Goal: Task Accomplishment & Management: Manage account settings

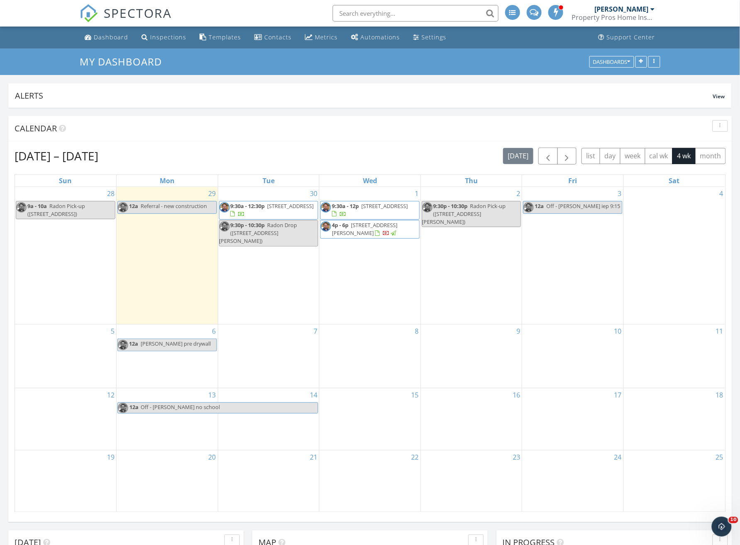
click at [385, 408] on div "15" at bounding box center [369, 419] width 101 height 62
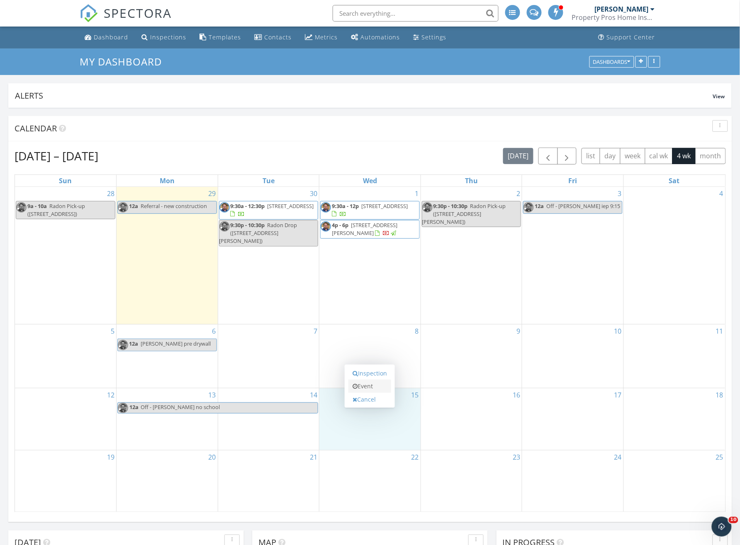
click at [377, 387] on link "Event" at bounding box center [369, 386] width 43 height 13
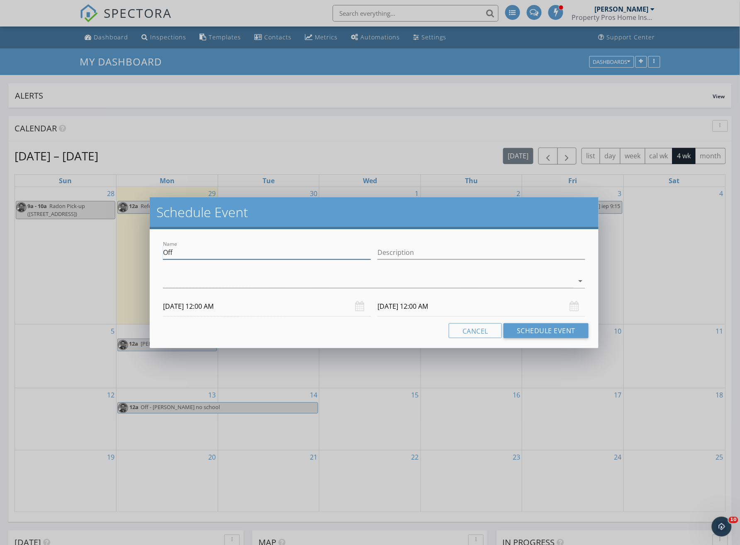
click at [200, 251] on input "Off" at bounding box center [267, 253] width 208 height 14
type input "Off - Lewis field trip"
click at [175, 287] on div at bounding box center [368, 281] width 410 height 14
click at [175, 287] on div at bounding box center [174, 286] width 14 height 14
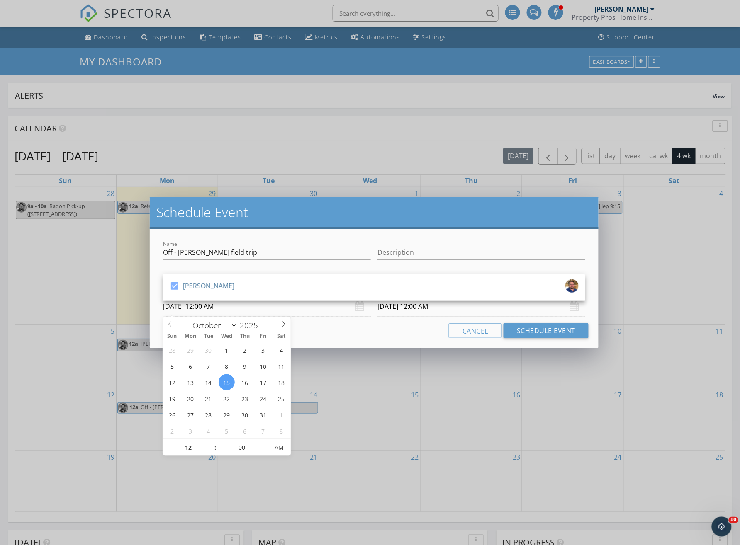
click at [251, 309] on input "10/15/2025 12:00 AM" at bounding box center [267, 306] width 208 height 20
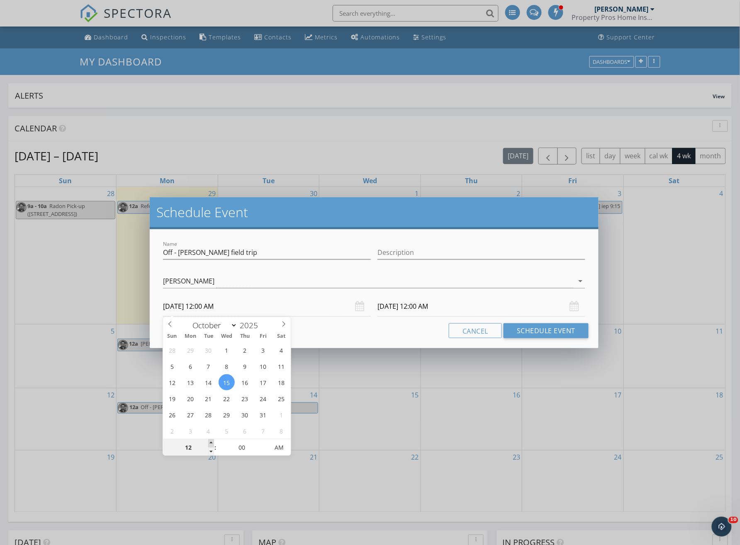
type input "01"
type input "10/15/2025 1:00 AM"
click at [211, 443] on span at bounding box center [211, 443] width 6 height 8
type input "02"
type input "10/15/2025 2:00 AM"
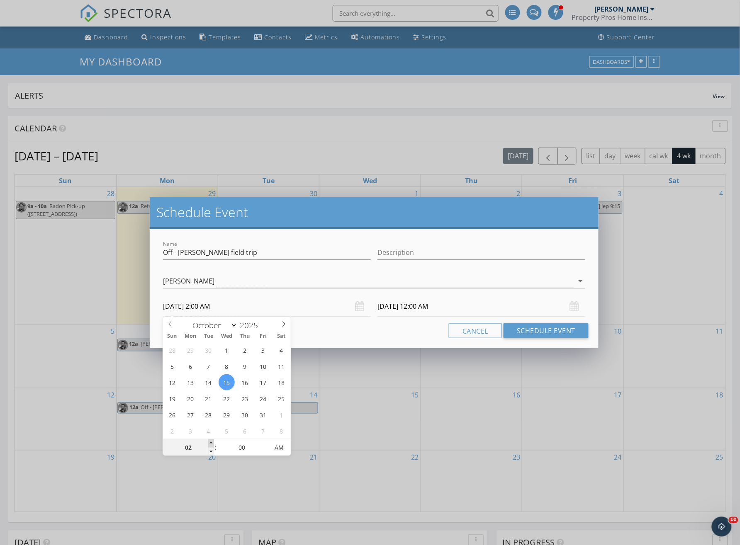
click at [211, 443] on span at bounding box center [211, 443] width 6 height 8
type input "03"
type input "10/15/2025 3:00 AM"
click at [211, 443] on span at bounding box center [211, 443] width 6 height 8
type input "04"
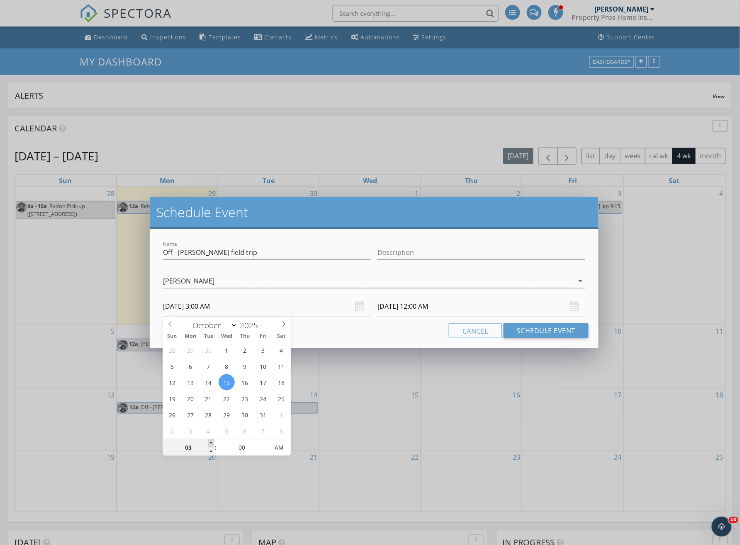
type input "10/15/2025 4:00 AM"
click at [211, 443] on span at bounding box center [211, 443] width 6 height 8
type input "05"
type input "10/15/2025 5:00 AM"
click at [211, 443] on span at bounding box center [211, 443] width 6 height 8
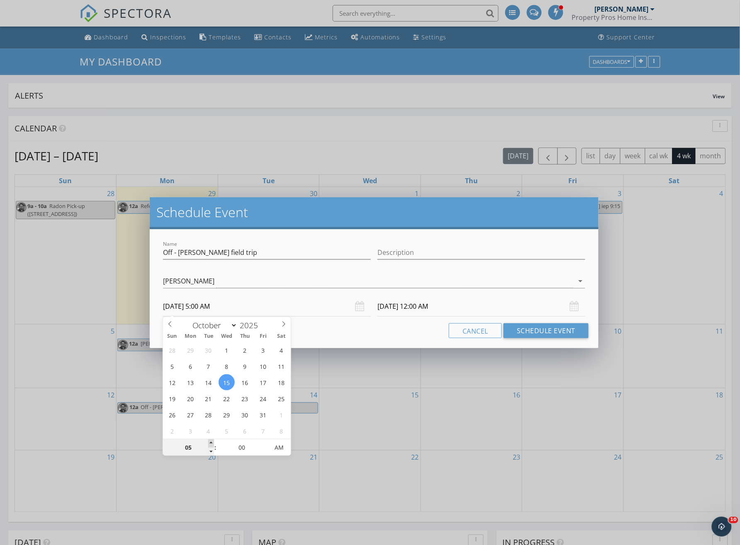
type input "06"
type input "10/15/2025 6:00 AM"
click at [211, 443] on span at bounding box center [211, 443] width 6 height 8
type input "07"
type input "10/15/2025 7:00 AM"
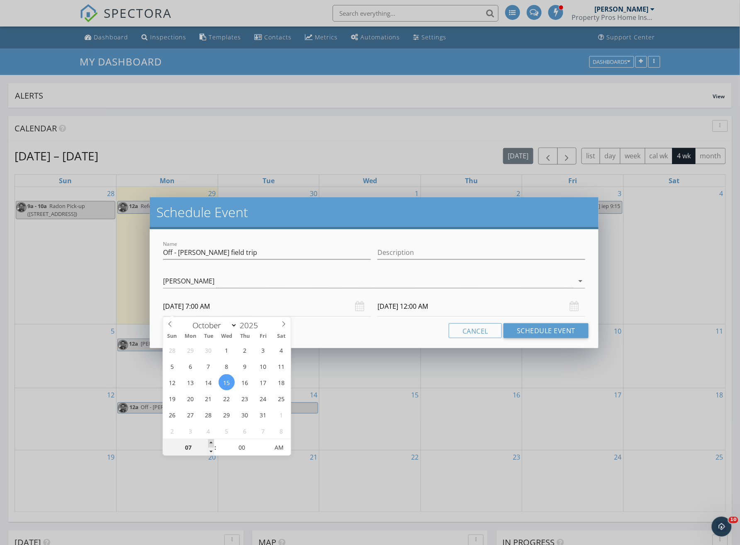
click at [211, 443] on span at bounding box center [211, 443] width 6 height 8
type input "08"
type input "10/15/2025 8:00 AM"
click at [211, 443] on span at bounding box center [211, 443] width 6 height 8
type input "09"
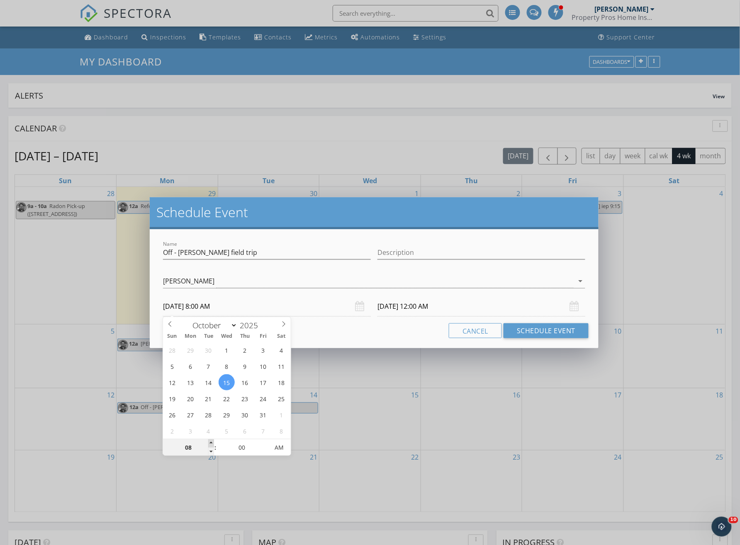
type input "10/15/2025 9:00 AM"
click at [211, 443] on span at bounding box center [211, 443] width 6 height 8
type input "09"
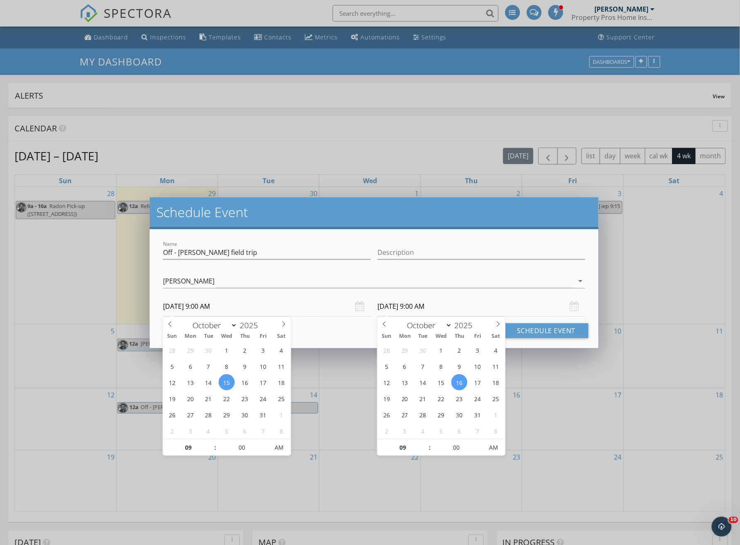
click at [414, 309] on input "10/16/2025 9:00 AM" at bounding box center [481, 306] width 208 height 20
type input "10/15/2025 9:00 AM"
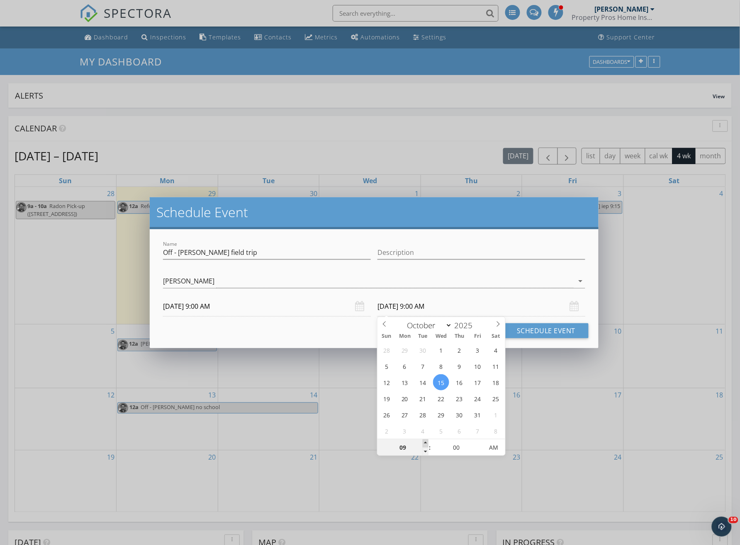
type input "10"
type input "10/15/2025 10:00 AM"
click at [423, 442] on span at bounding box center [425, 443] width 6 height 8
type input "11"
type input "10/15/2025 11:00 AM"
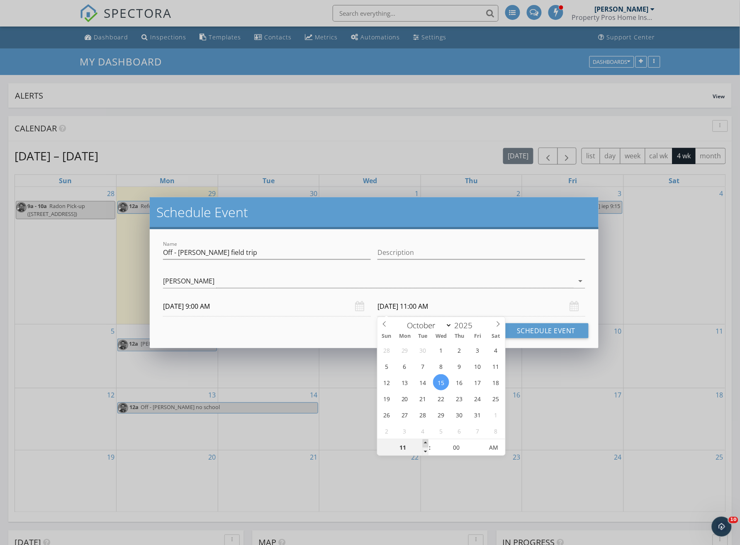
click at [423, 442] on span at bounding box center [425, 443] width 6 height 8
type input "12"
type input "10/15/2025 12:00 PM"
click at [423, 442] on span at bounding box center [425, 443] width 6 height 8
type input "01"
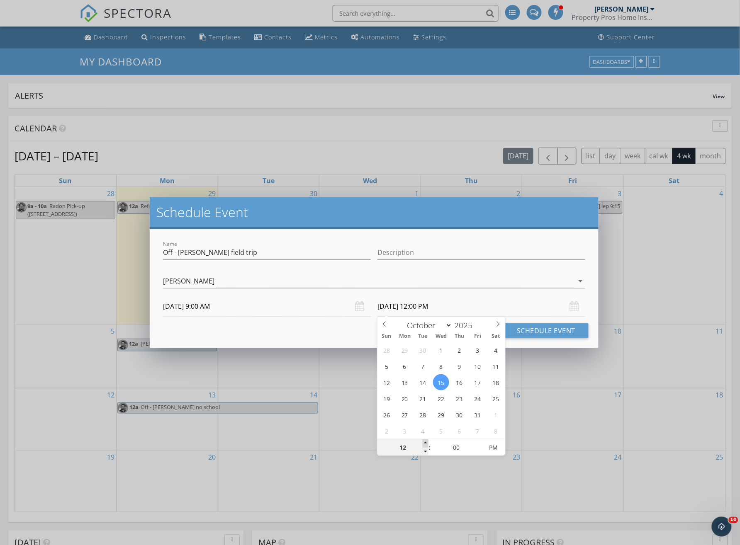
type input "10/15/2025 1:00 PM"
click at [425, 441] on span at bounding box center [425, 443] width 6 height 8
type input "02"
type input "10/15/2025 2:00 PM"
click at [425, 441] on span at bounding box center [425, 443] width 6 height 8
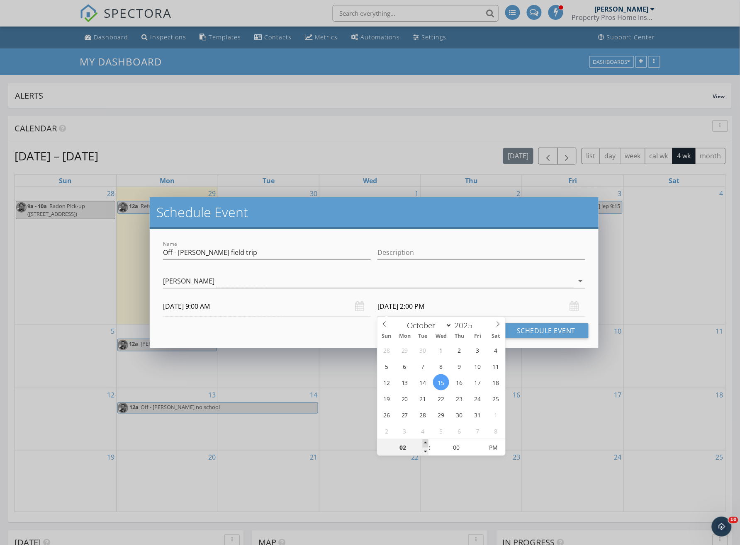
type input "03"
type input "10/15/2025 3:00 PM"
click at [425, 441] on span at bounding box center [425, 443] width 6 height 8
type input "04"
type input "10/15/2025 4:00 PM"
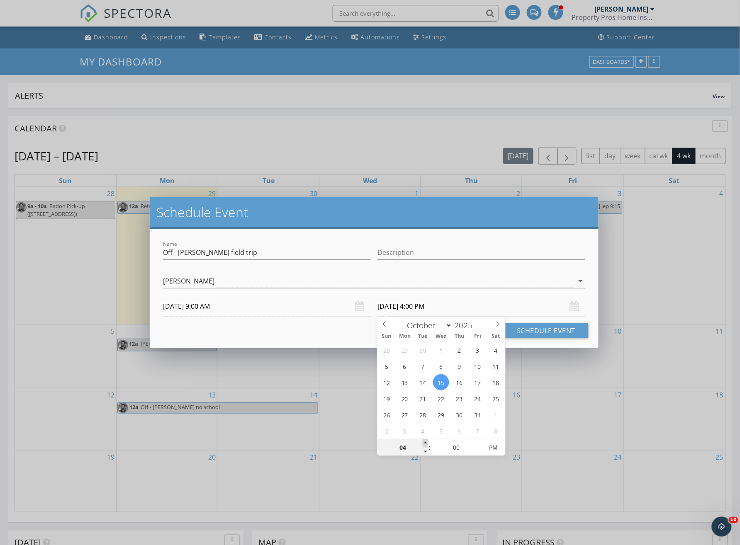
click at [425, 441] on span at bounding box center [425, 443] width 6 height 8
type input "05"
type input "10/15/2025 5:00 PM"
click at [425, 441] on span at bounding box center [425, 443] width 6 height 8
type input "06"
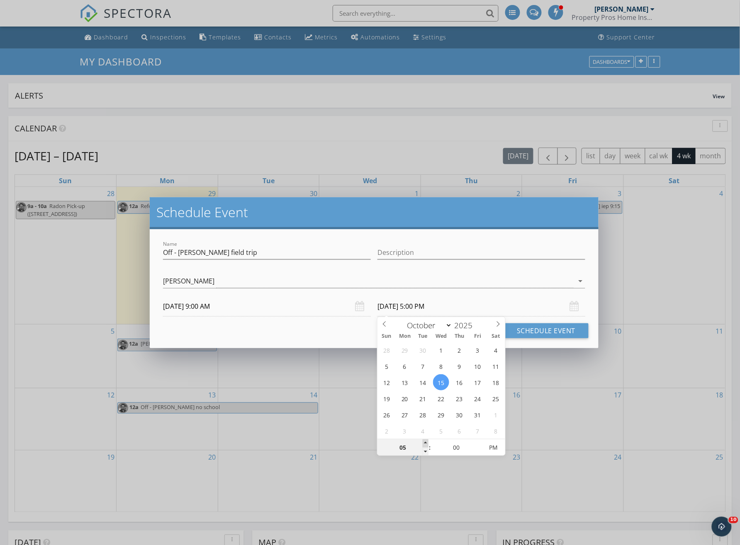
type input "10/15/2025 6:00 PM"
click at [425, 441] on span at bounding box center [425, 443] width 6 height 8
type input "07"
type input "10/15/2025 7:00 PM"
click at [425, 441] on span at bounding box center [425, 443] width 6 height 8
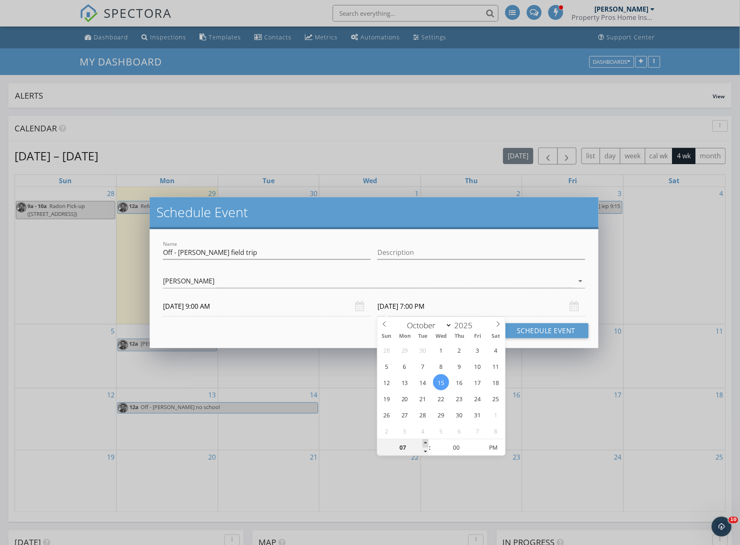
type input "08"
type input "10/15/2025 8:00 PM"
click at [425, 441] on span at bounding box center [425, 443] width 6 height 8
type input "09"
type input "10/15/2025 9:00 PM"
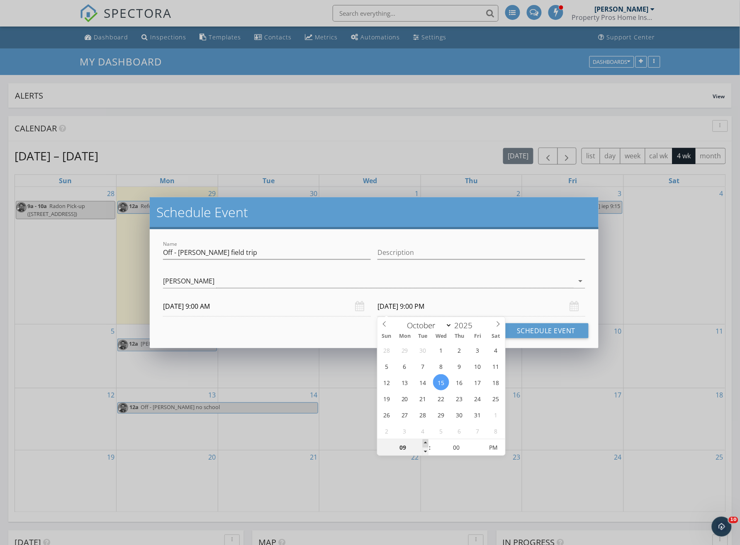
click at [425, 441] on span at bounding box center [425, 443] width 6 height 8
click at [546, 336] on button "Schedule Event" at bounding box center [545, 330] width 85 height 15
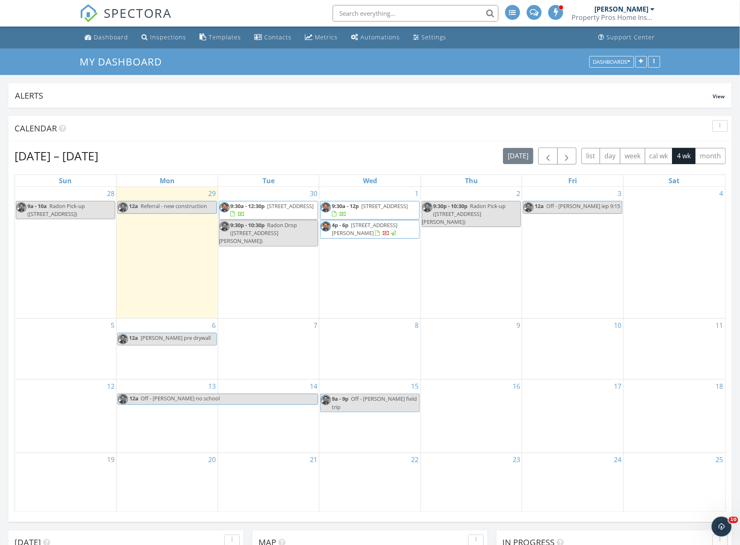
click at [371, 333] on div "8" at bounding box center [369, 349] width 101 height 61
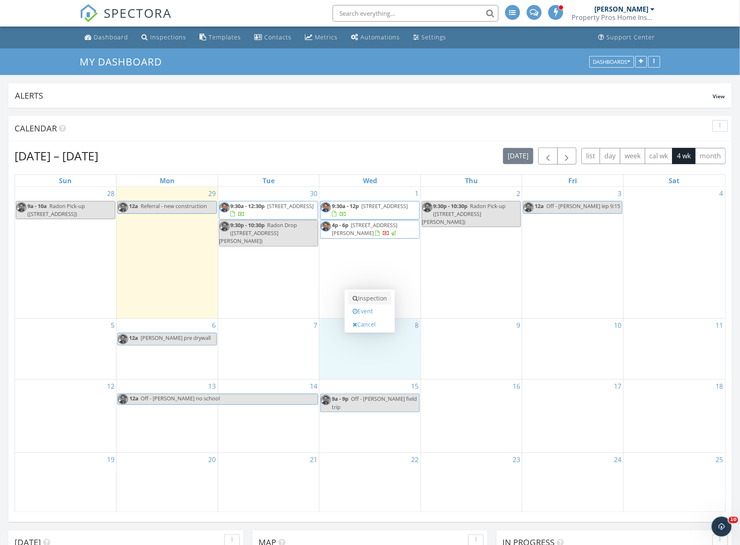
click at [379, 297] on link "Inspection" at bounding box center [369, 298] width 43 height 13
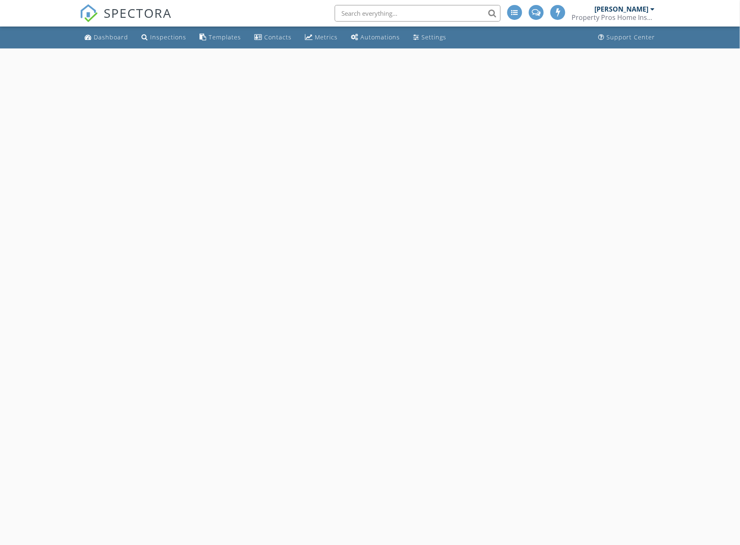
select select "9"
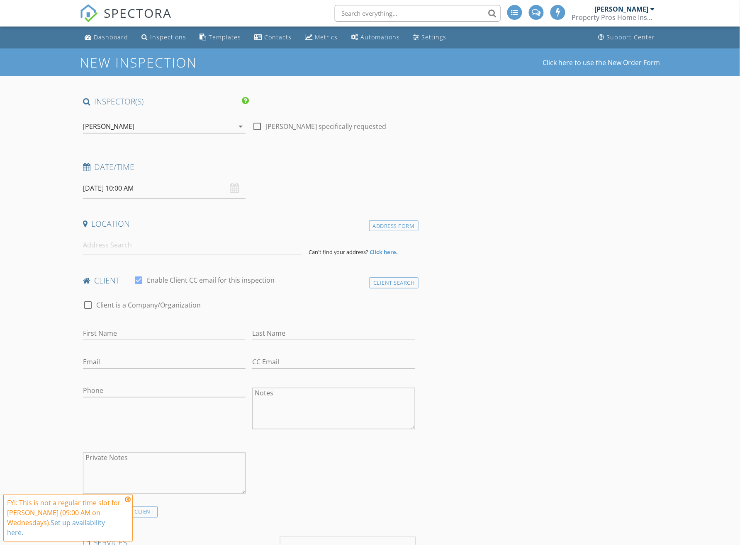
click at [174, 192] on input "[DATE] 10:00 AM" at bounding box center [164, 188] width 163 height 20
type input "11"
type input "[DATE] 11:00 AM"
click at [131, 326] on span at bounding box center [132, 326] width 6 height 8
type input "12"
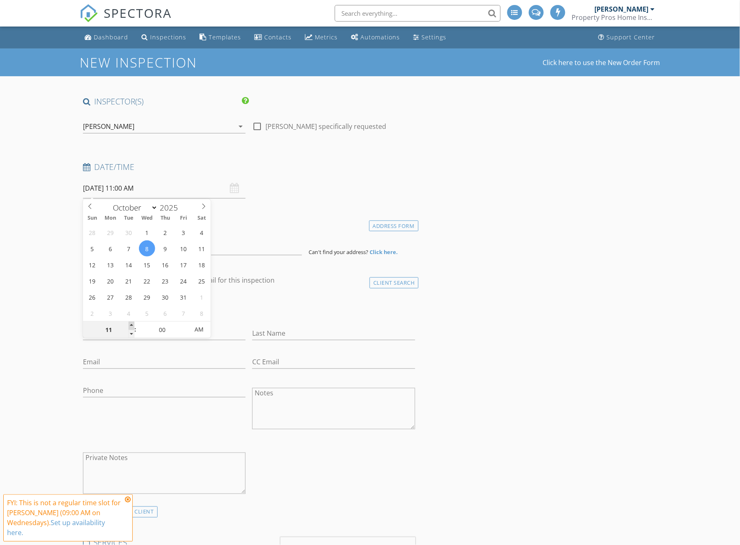
type input "10/08/2025 12:00 PM"
click at [131, 326] on span at bounding box center [132, 326] width 6 height 8
type input "01"
type input "10/08/2025 1:00 PM"
click at [131, 325] on span at bounding box center [132, 326] width 6 height 8
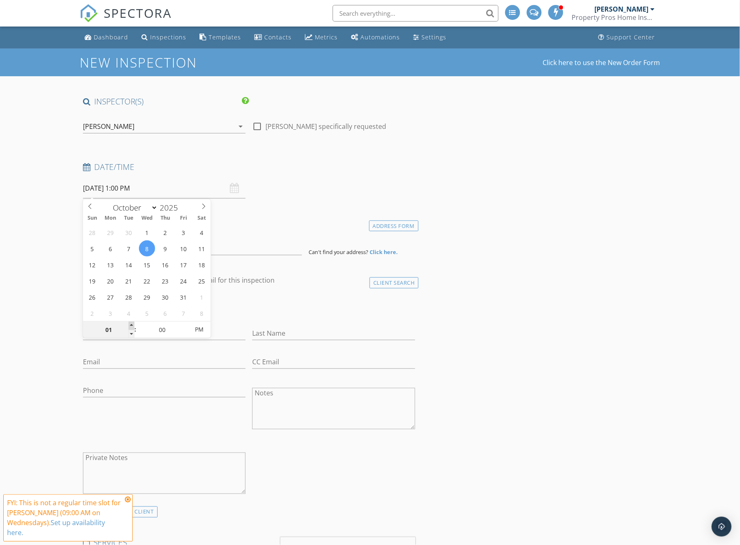
type input "02"
type input "10/08/2025 2:00 PM"
click at [131, 325] on span at bounding box center [132, 326] width 6 height 8
type input "03"
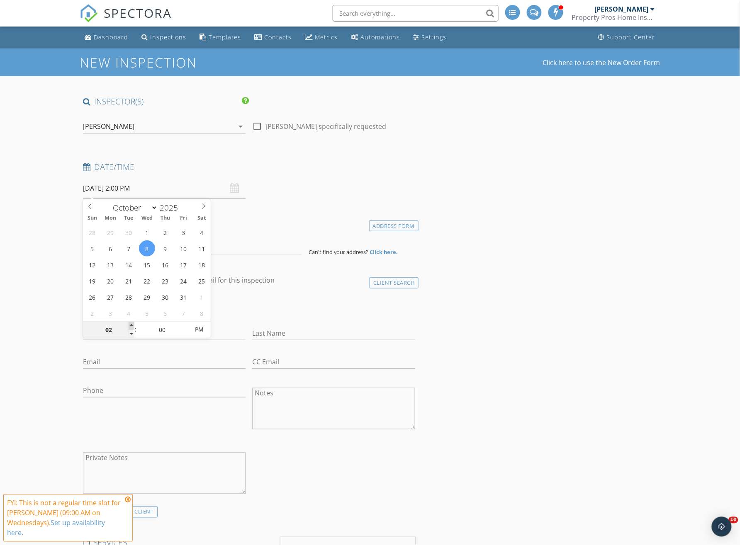
type input "10/08/2025 3:00 PM"
type input "04"
type input "[DATE] 4:00 PM"
click at [131, 325] on span at bounding box center [132, 326] width 6 height 8
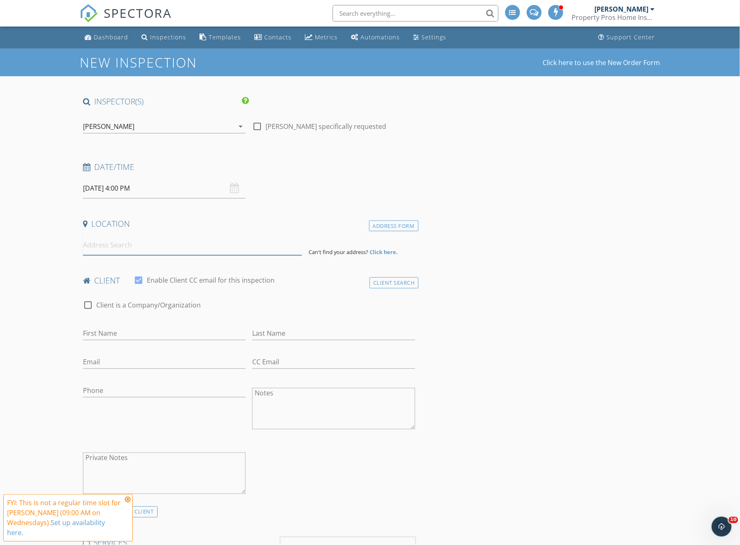
click at [126, 253] on input at bounding box center [192, 245] width 219 height 20
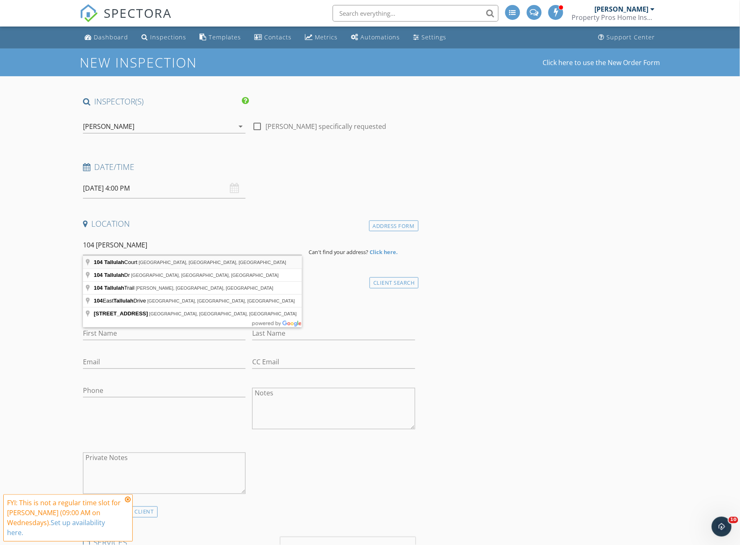
type input "104 Tallulah Court, Statesville, NC, USA"
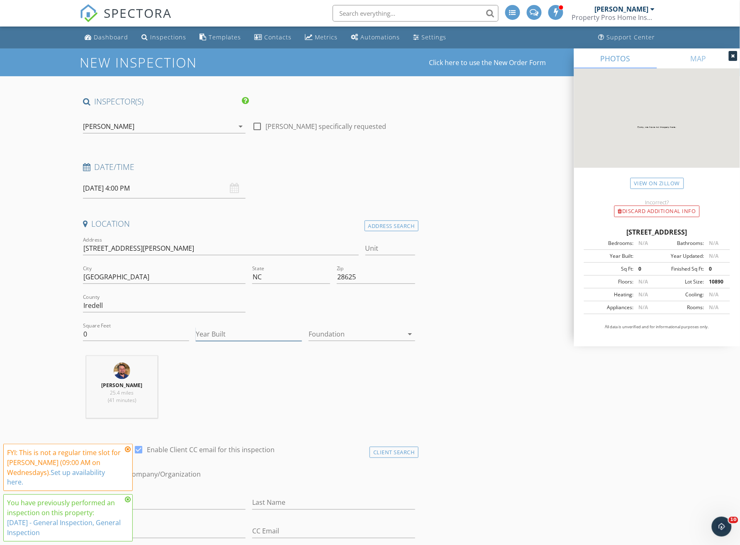
click at [229, 333] on input "Year Built" at bounding box center [249, 334] width 106 height 14
type input "2024"
click at [347, 335] on div at bounding box center [355, 333] width 95 height 13
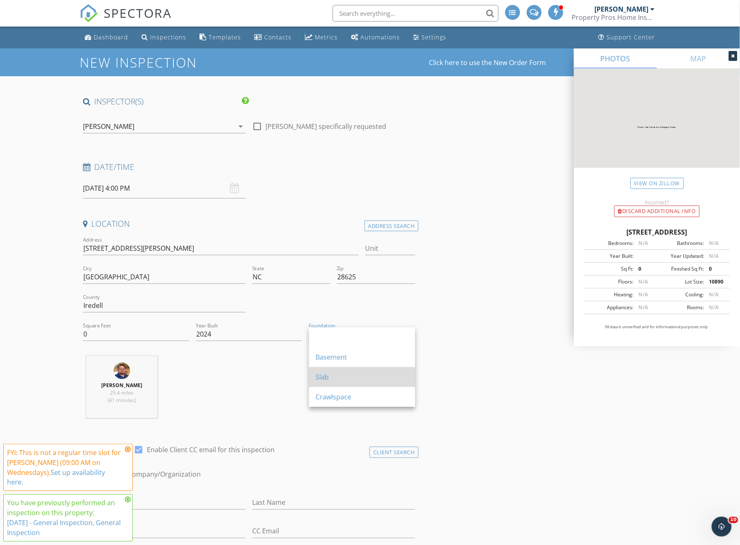
click at [347, 374] on div "Slab" at bounding box center [361, 377] width 93 height 10
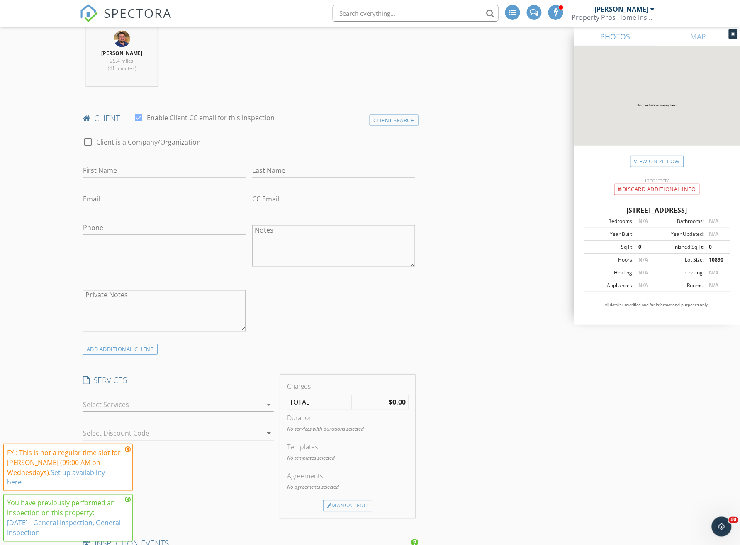
scroll to position [332, 0]
click at [128, 449] on icon at bounding box center [128, 449] width 6 height 7
click at [126, 502] on icon at bounding box center [128, 500] width 6 height 7
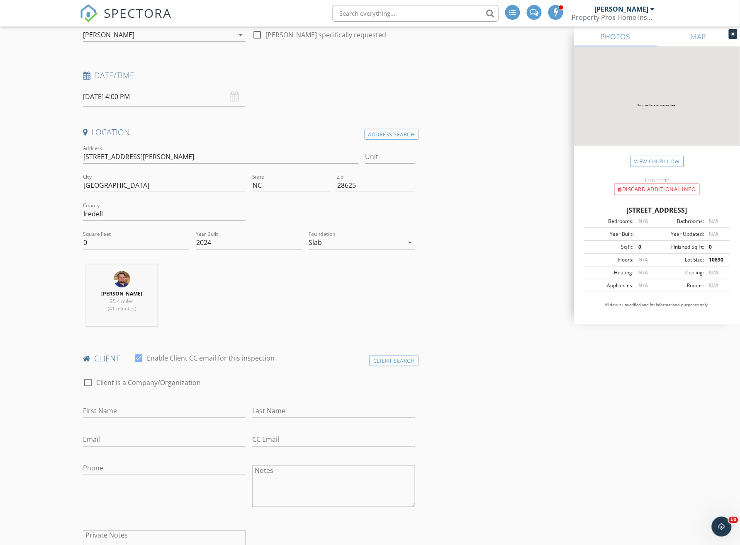
scroll to position [221, 0]
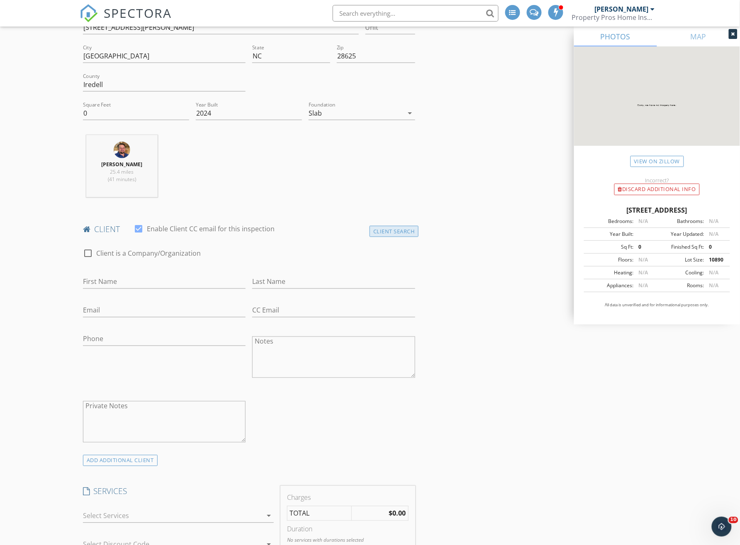
click at [404, 230] on div "Client Search" at bounding box center [393, 231] width 49 height 11
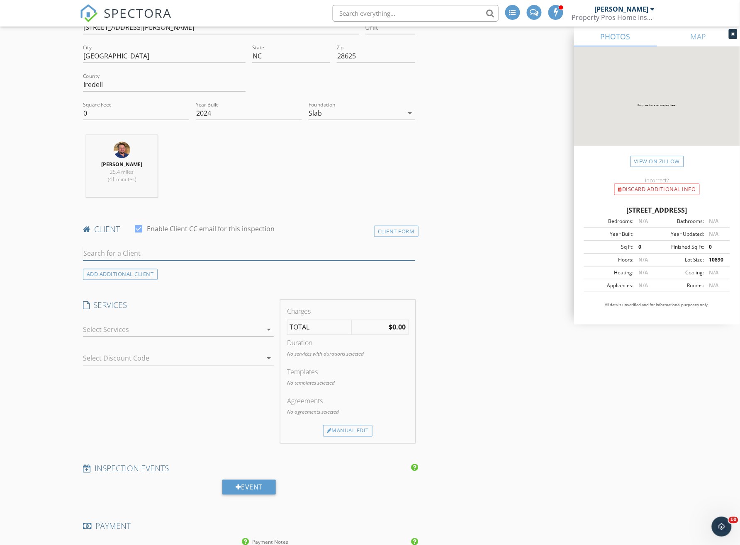
click at [308, 255] on input "text" at bounding box center [249, 254] width 332 height 14
type input "Queen"
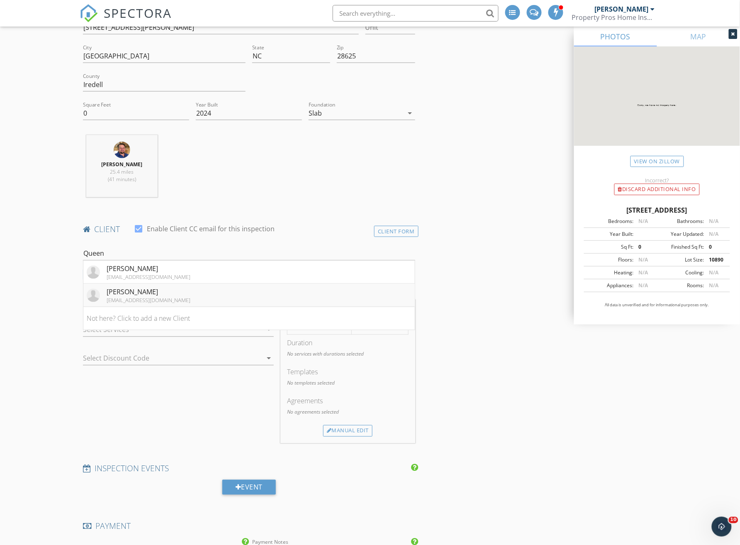
click at [161, 296] on div "[PERSON_NAME]" at bounding box center [149, 292] width 84 height 10
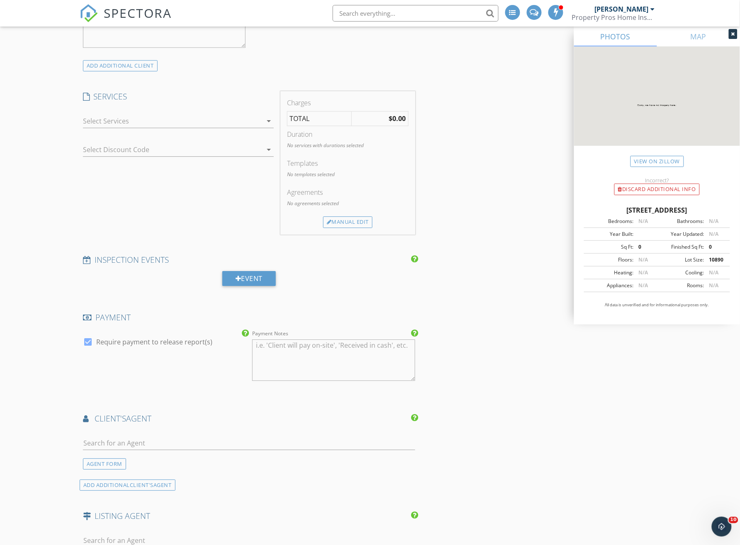
scroll to position [387, 0]
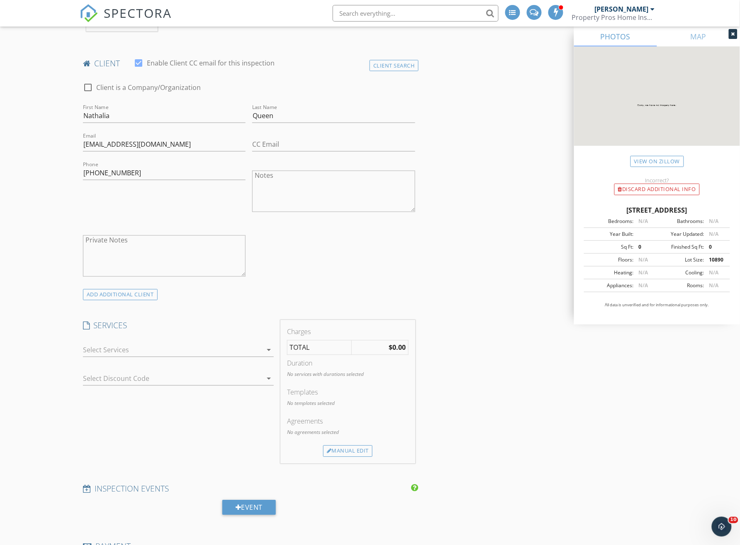
click at [141, 353] on div at bounding box center [172, 350] width 179 height 13
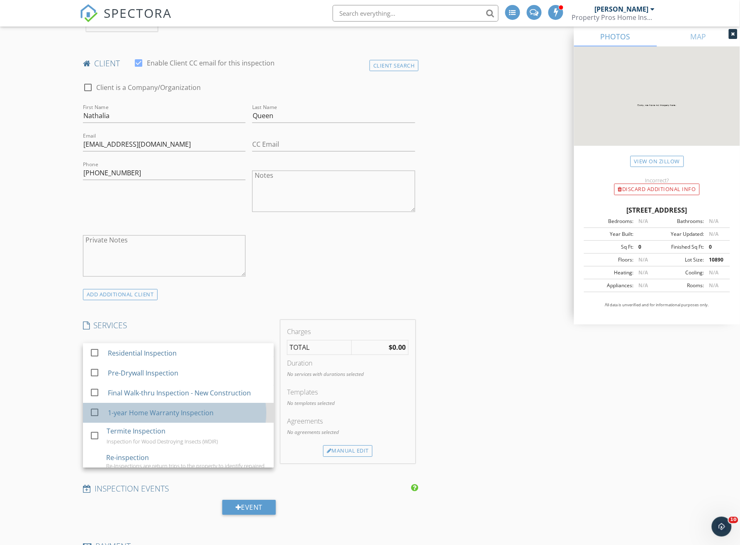
click at [172, 414] on div "1-year Home Warranty Inspection" at bounding box center [161, 413] width 106 height 10
checkbox input "false"
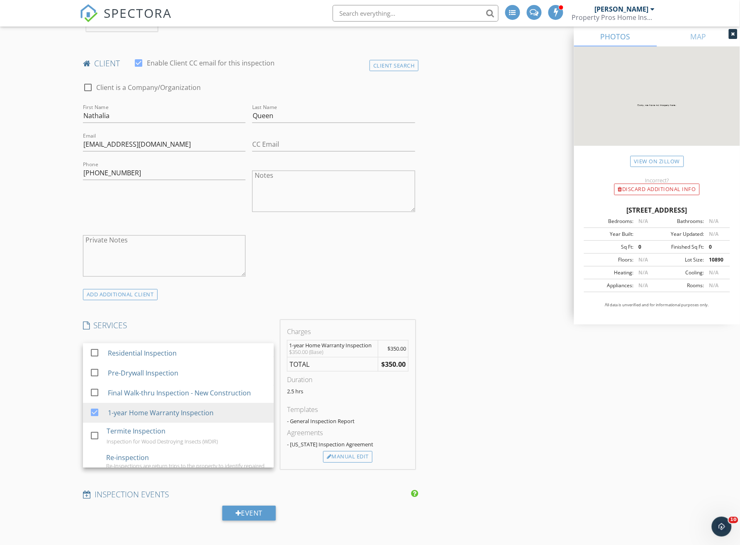
click at [51, 386] on div "New Inspection Click here to use the New Order Form INSPECTOR(S) check_box Jame…" at bounding box center [370, 461] width 740 height 1599
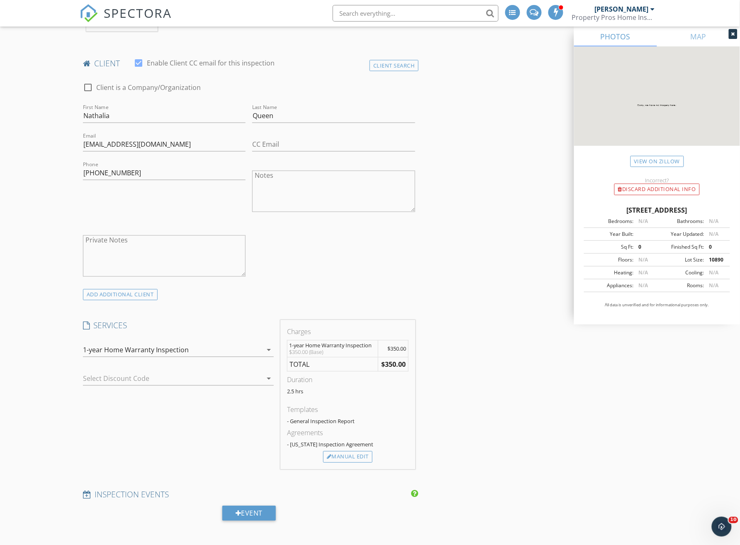
click at [133, 386] on div "Select Discount Code arrow_drop_down" at bounding box center [178, 379] width 191 height 14
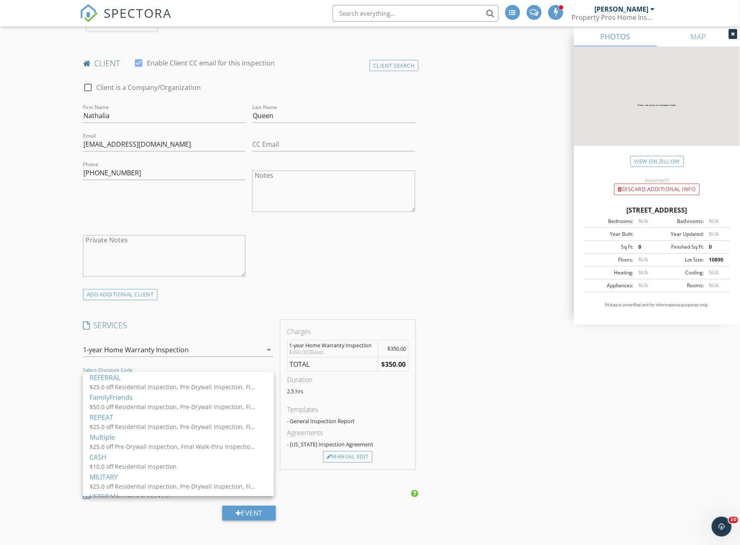
click at [181, 447] on div "$25.0 off Pre-Drywall Inspection, Final Walk-thru Inspection - New Construction…" at bounding box center [173, 447] width 166 height 9
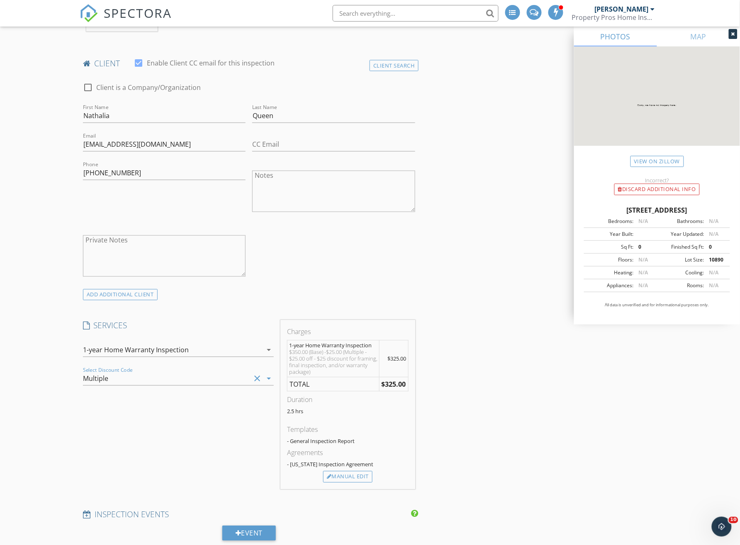
click at [88, 451] on div "SERVICES check_box_outline_blank Residential Inspection check_box_outline_blank…" at bounding box center [178, 404] width 197 height 169
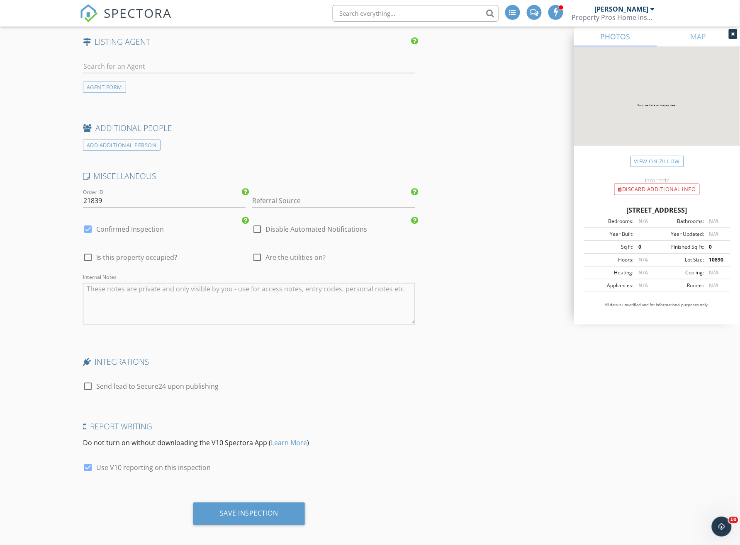
scroll to position [1121, 0]
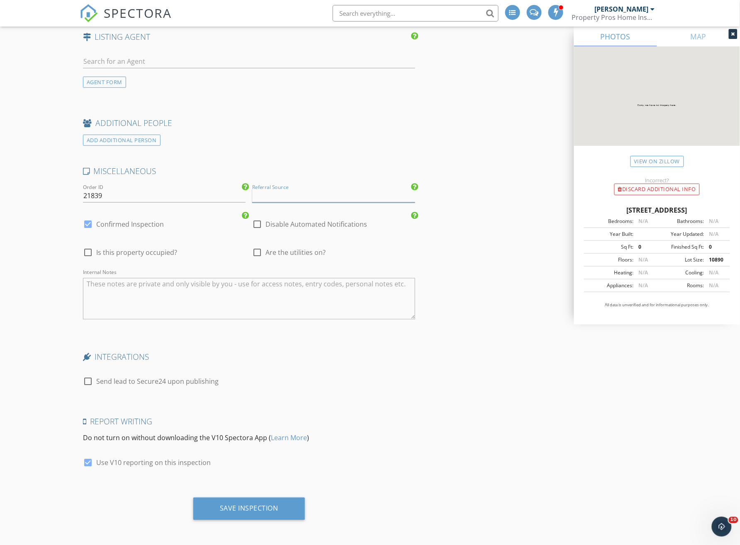
click at [291, 199] on input "Referral Source" at bounding box center [333, 196] width 163 height 14
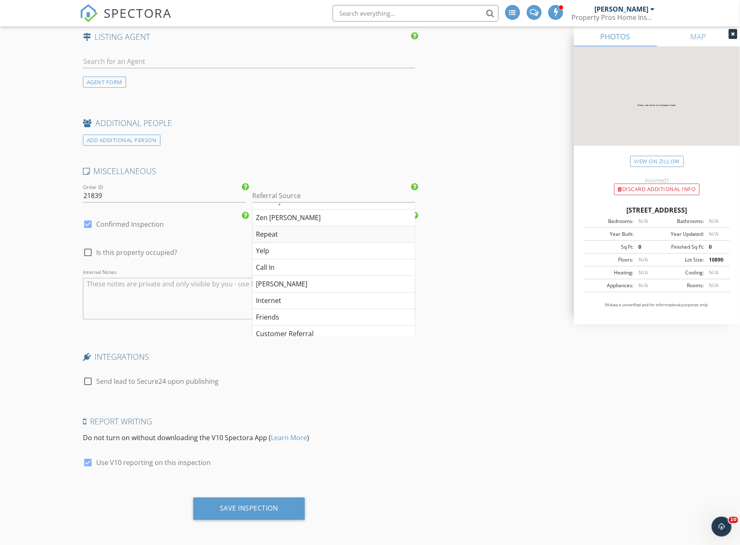
click at [284, 237] on div "Repeat" at bounding box center [333, 234] width 162 height 17
type input "Repeat"
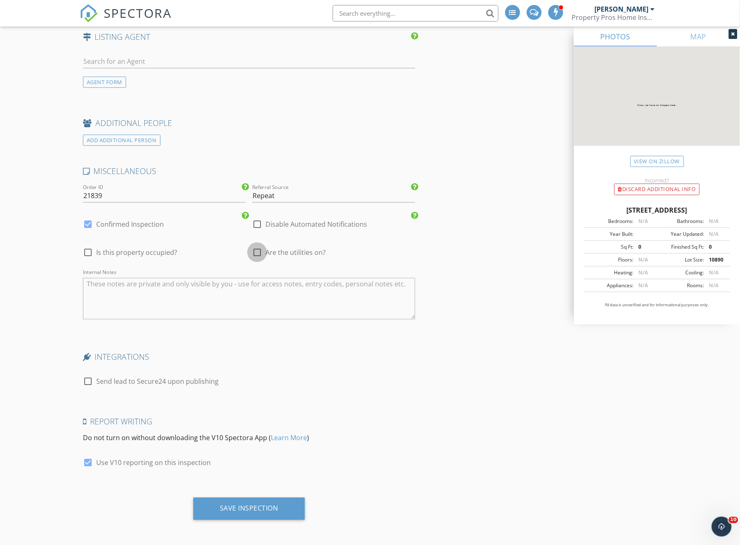
click at [259, 255] on div at bounding box center [257, 252] width 14 height 14
checkbox input "true"
click at [90, 254] on div at bounding box center [88, 252] width 14 height 14
checkbox input "true"
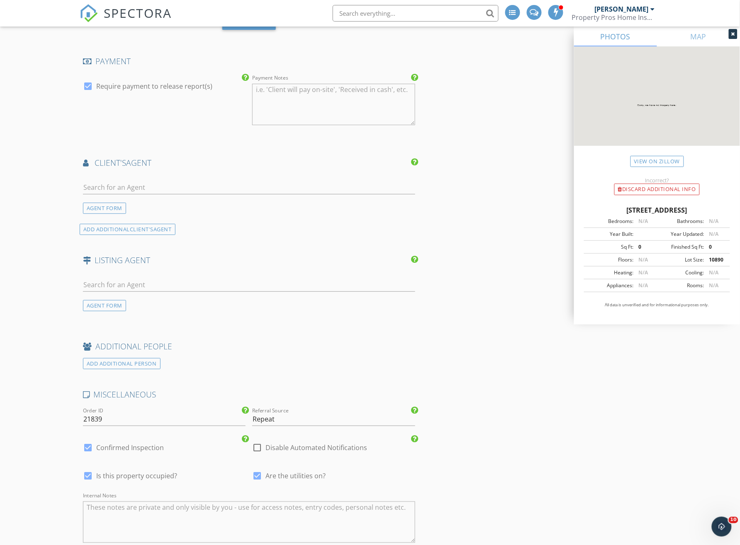
scroll to position [1121, 0]
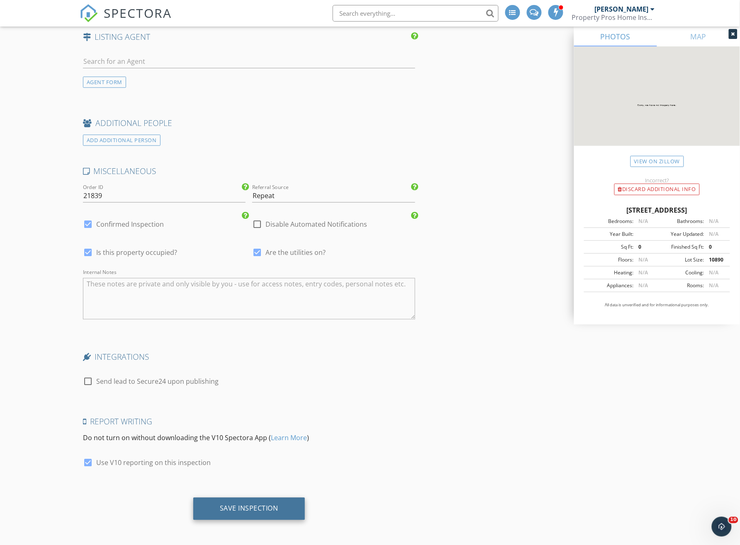
click at [249, 502] on div "Save Inspection" at bounding box center [249, 509] width 112 height 22
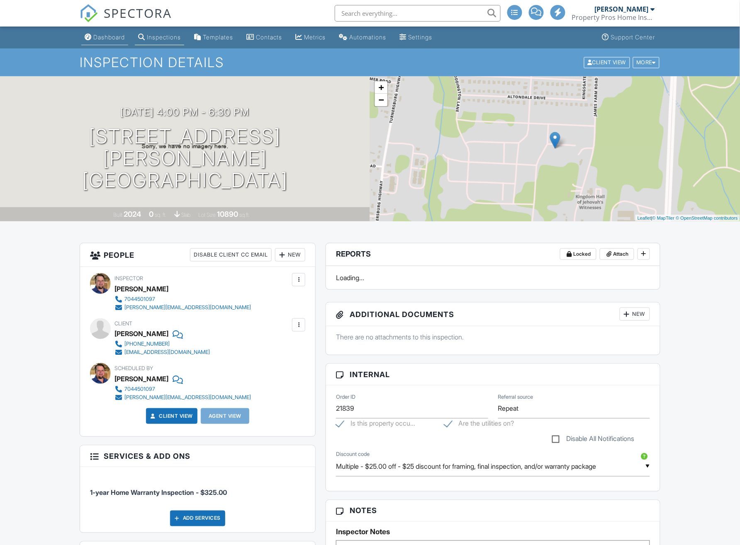
click at [103, 36] on div "Dashboard" at bounding box center [109, 37] width 32 height 7
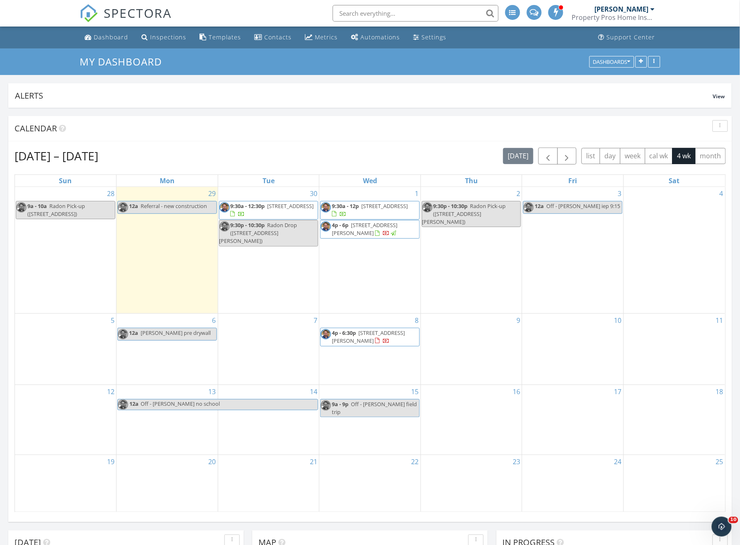
click at [402, 232] on span "4p - 6p 104 Tallulah Ct, Statesville 28625" at bounding box center [369, 229] width 99 height 16
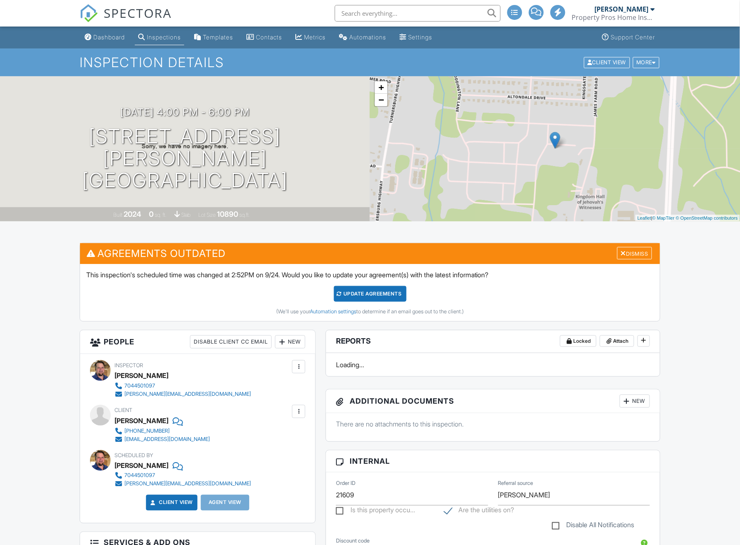
click at [647, 57] on div "More" at bounding box center [646, 62] width 27 height 11
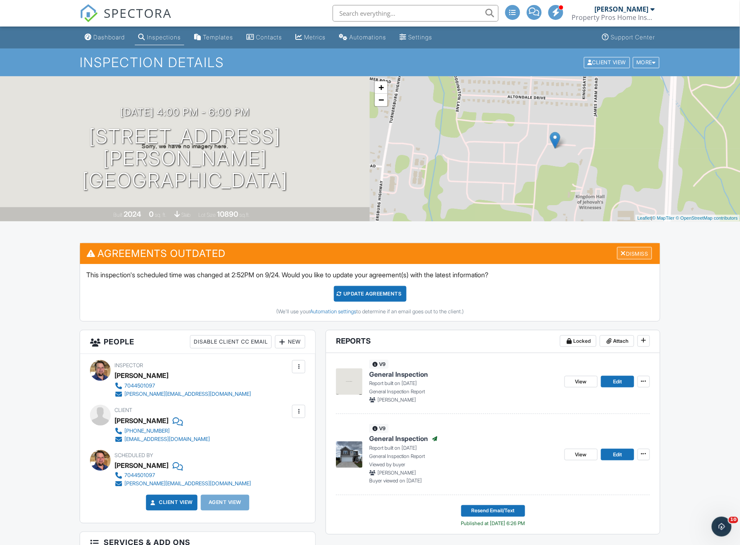
click at [638, 247] on div "Dismiss" at bounding box center [634, 253] width 35 height 13
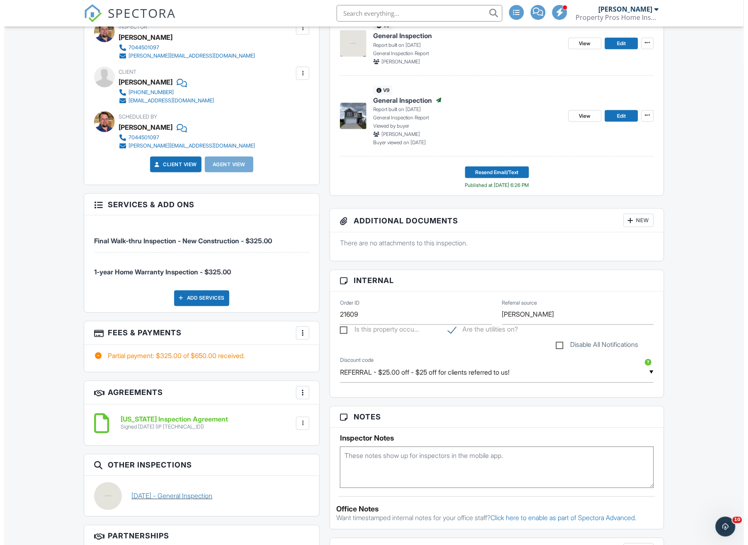
scroll to position [387, 0]
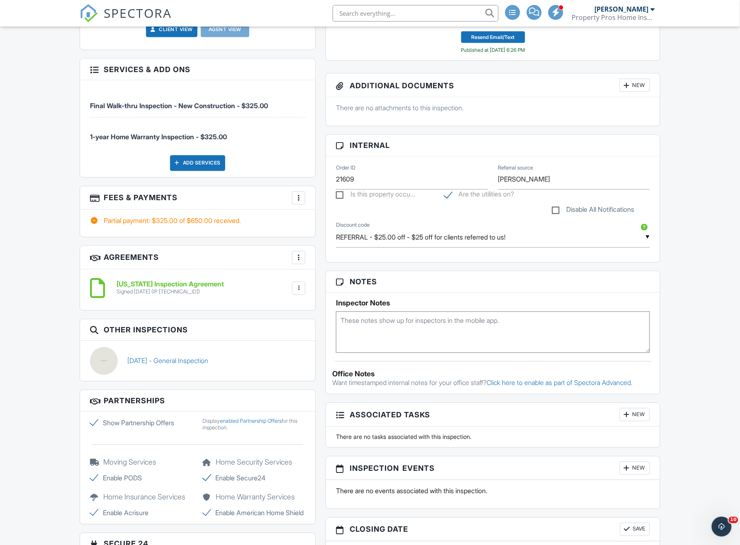
click at [296, 197] on div at bounding box center [298, 198] width 8 height 8
click at [335, 224] on li "Edit Fees & Payments" at bounding box center [340, 223] width 87 height 21
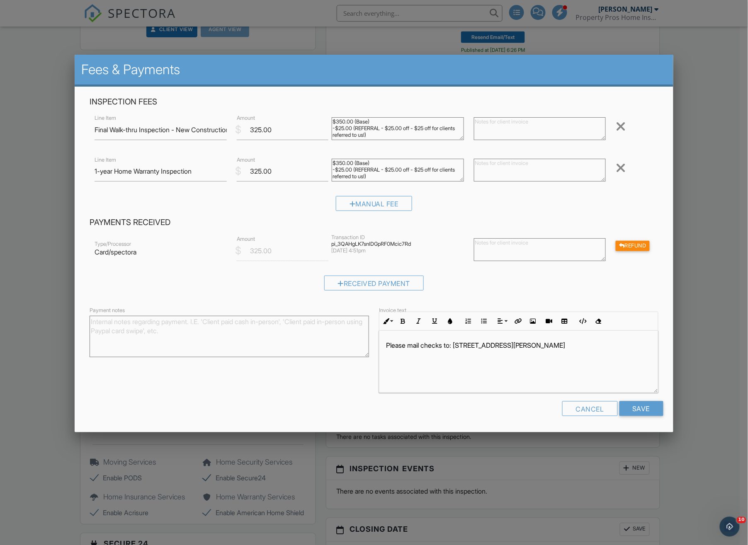
click at [623, 165] on div at bounding box center [621, 167] width 10 height 13
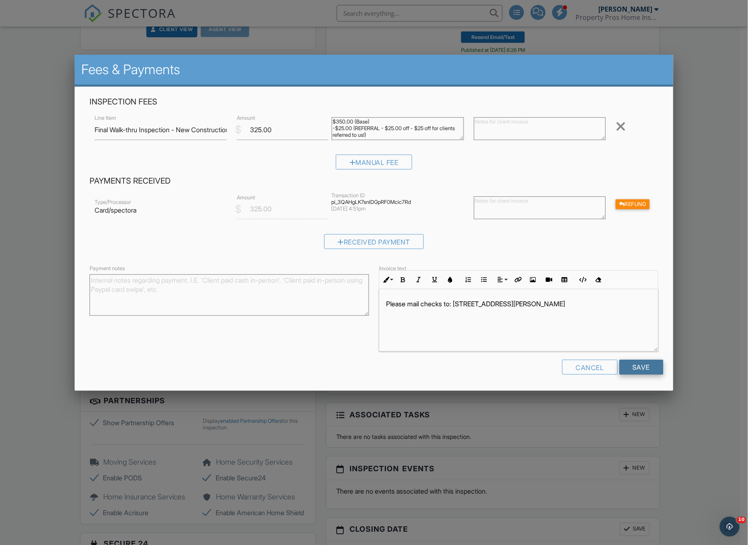
click at [656, 368] on input "Save" at bounding box center [641, 367] width 44 height 15
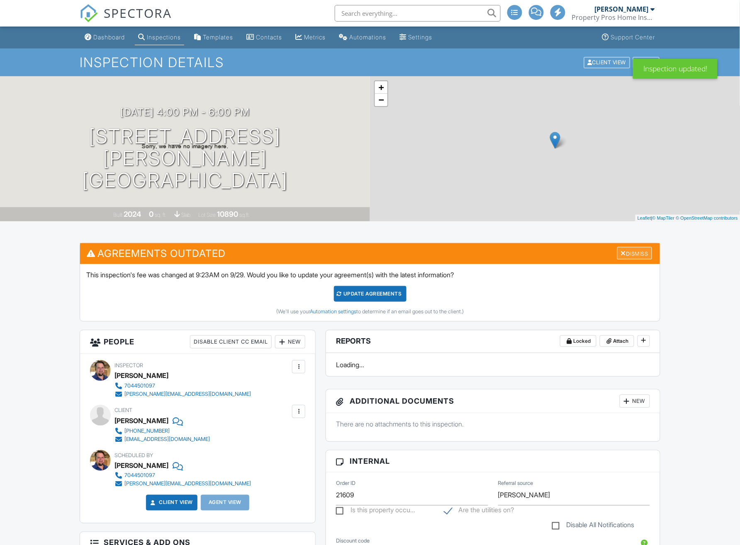
click at [627, 247] on div "Dismiss" at bounding box center [634, 253] width 35 height 13
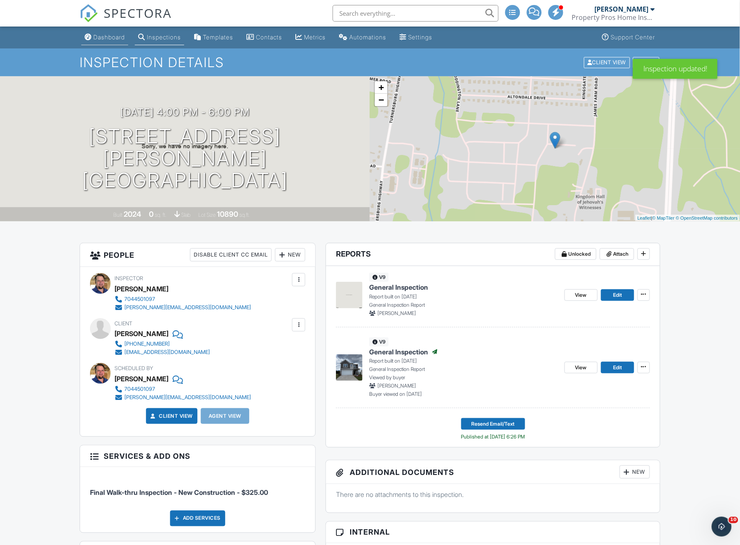
click at [121, 41] on link "Dashboard" at bounding box center [104, 37] width 47 height 15
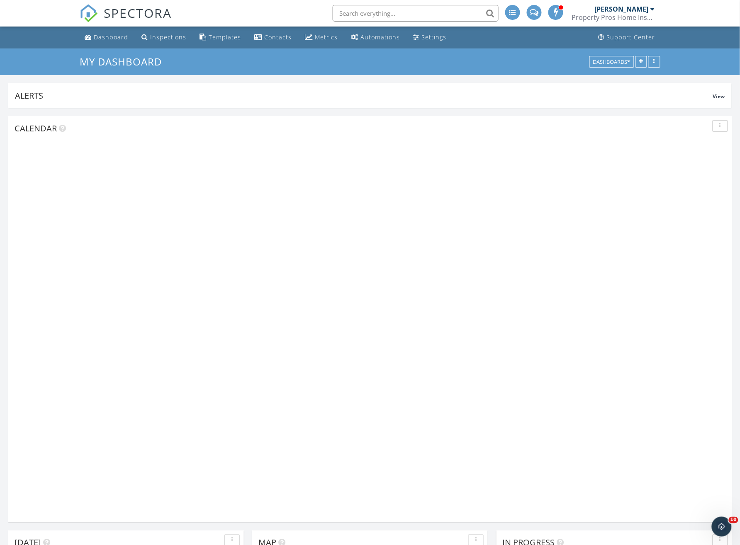
scroll to position [1103, 757]
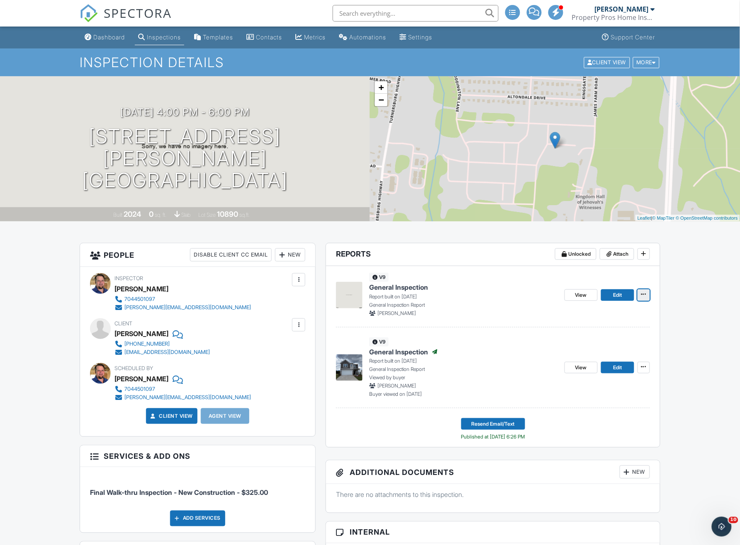
click at [645, 293] on icon at bounding box center [643, 294] width 5 height 6
click at [597, 354] on input "Delete Report" at bounding box center [602, 356] width 85 height 19
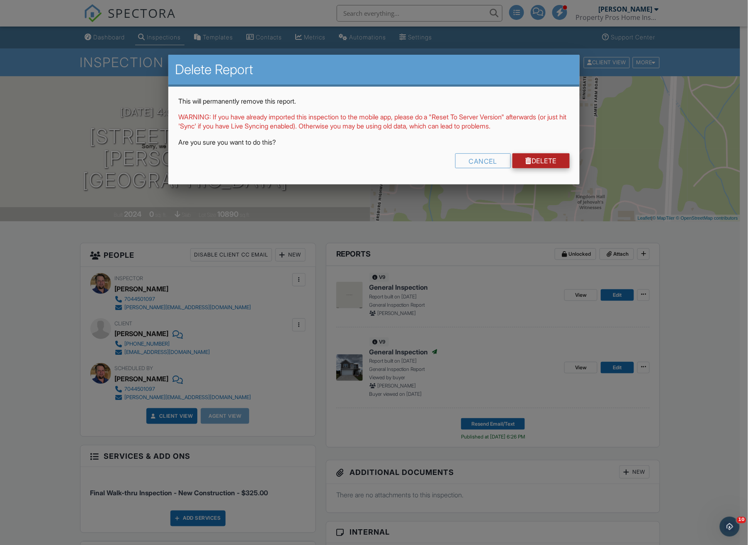
click at [548, 163] on link "Delete" at bounding box center [541, 160] width 58 height 15
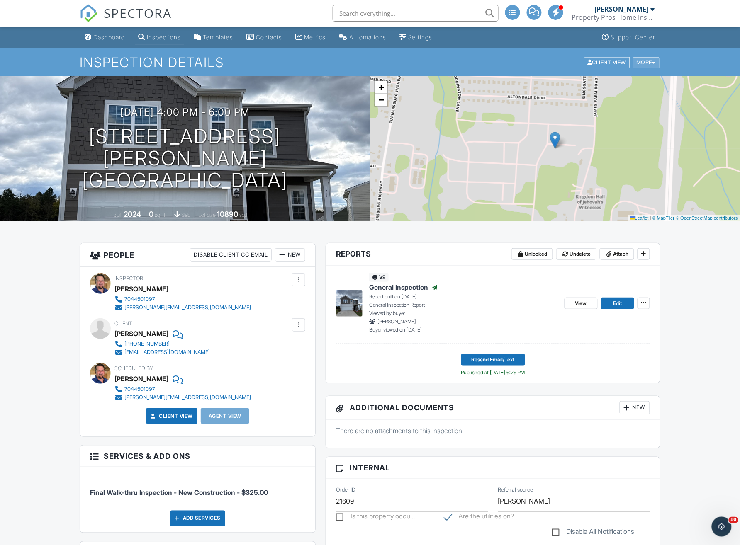
click at [639, 62] on div "More" at bounding box center [646, 62] width 27 height 11
